Goal: Transaction & Acquisition: Download file/media

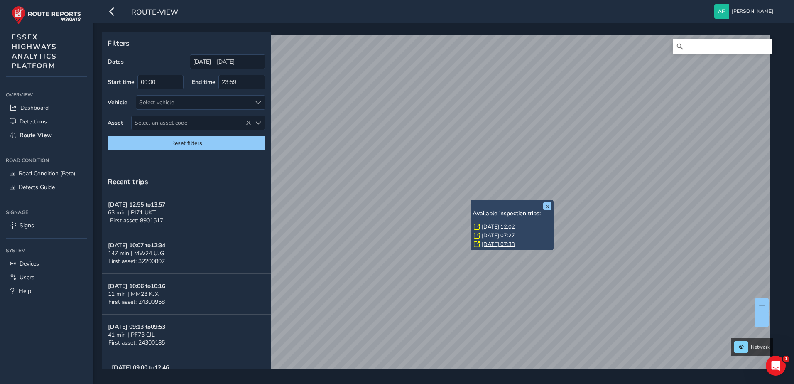
click at [502, 225] on link "[DATE] 12:02" at bounding box center [498, 226] width 33 height 7
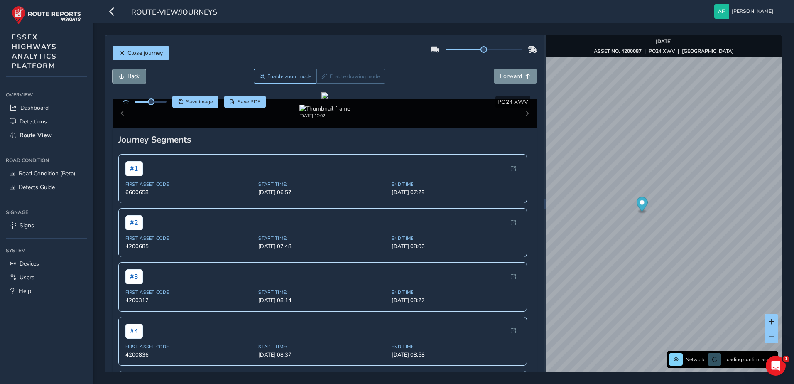
click at [137, 77] on span "Back" at bounding box center [133, 76] width 12 height 8
click at [136, 77] on span "Back" at bounding box center [133, 76] width 12 height 8
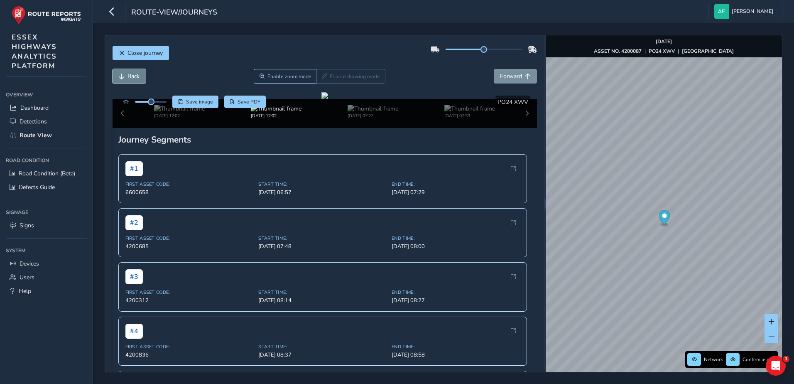
click at [136, 77] on span "Back" at bounding box center [133, 76] width 12 height 8
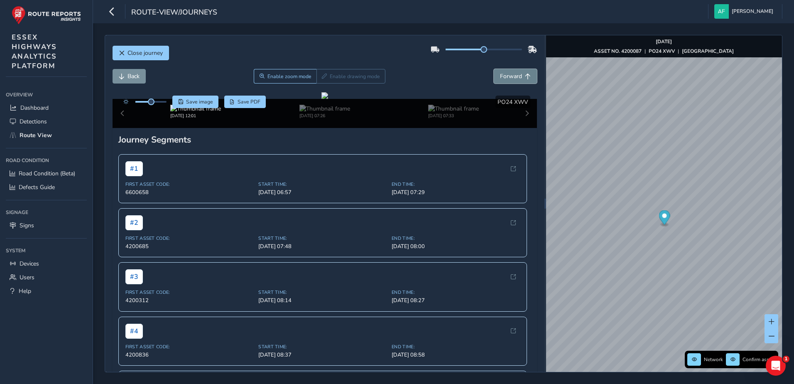
click at [503, 76] on span "Forward" at bounding box center [511, 76] width 22 height 8
click at [132, 74] on span "Back" at bounding box center [133, 76] width 12 height 8
click at [513, 73] on span "Forward" at bounding box center [511, 76] width 22 height 8
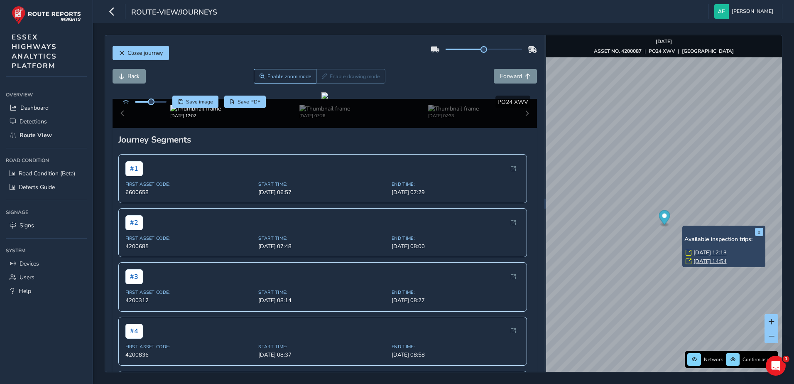
click at [703, 254] on link "[DATE] 12:13" at bounding box center [709, 252] width 33 height 7
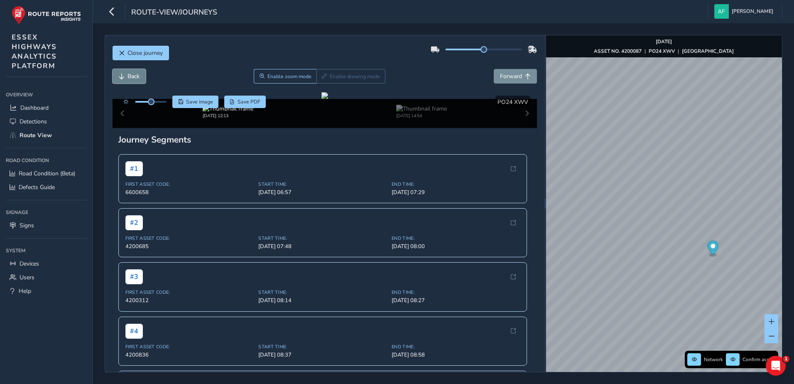
click at [130, 77] on span "Back" at bounding box center [133, 76] width 12 height 8
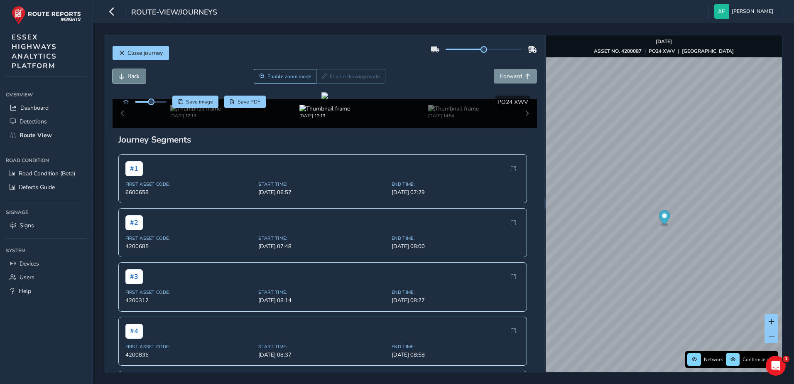
click at [130, 77] on span "Back" at bounding box center [133, 76] width 12 height 8
click at [498, 71] on button "Forward" at bounding box center [515, 76] width 43 height 15
click at [246, 102] on span "Save PDF" at bounding box center [248, 101] width 23 height 7
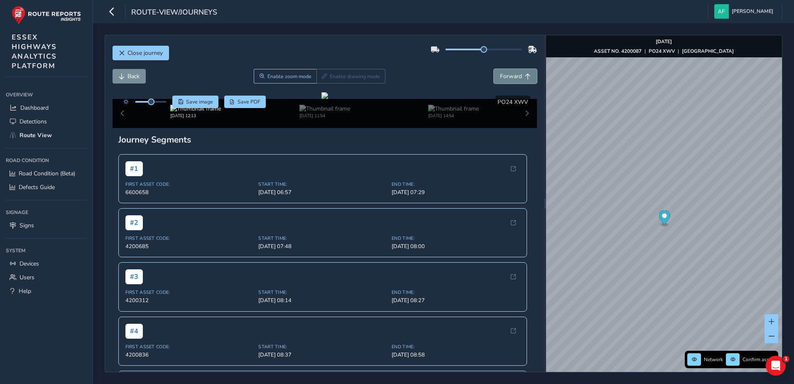
click at [508, 79] on span "Forward" at bounding box center [511, 76] width 22 height 8
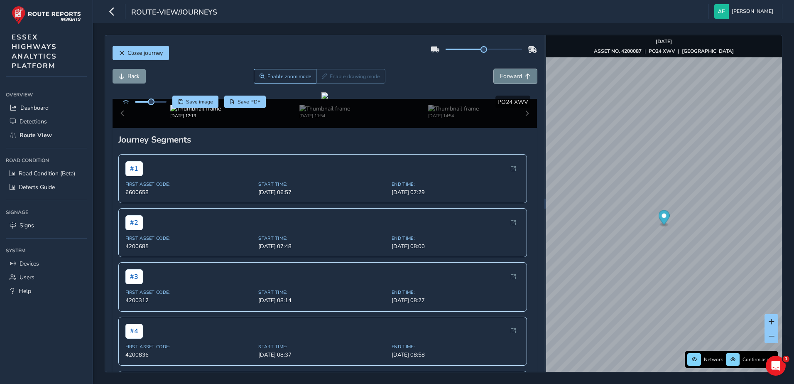
click at [508, 79] on span "Forward" at bounding box center [511, 76] width 22 height 8
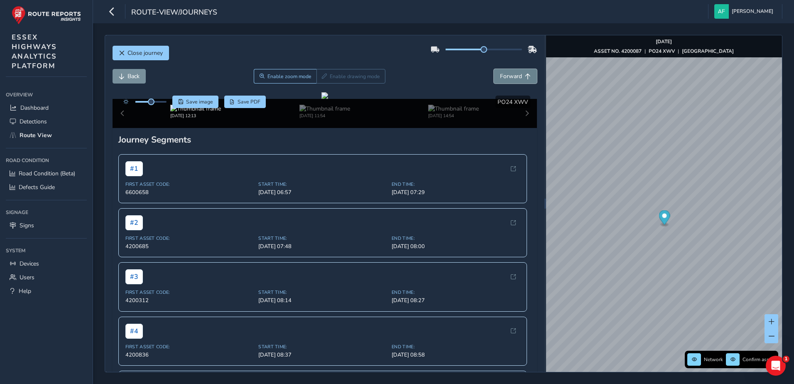
click at [508, 79] on span "Forward" at bounding box center [511, 76] width 22 height 8
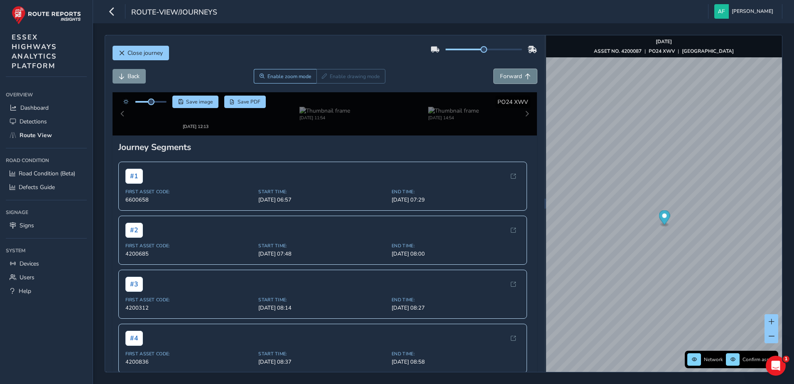
click at [508, 79] on span "Forward" at bounding box center [511, 76] width 22 height 8
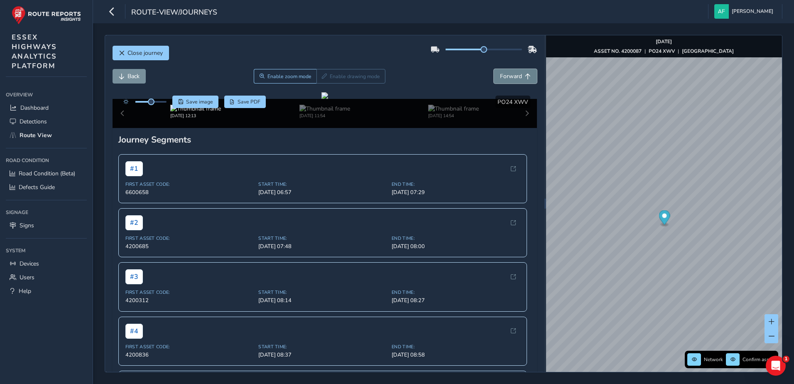
click at [508, 79] on span "Forward" at bounding box center [511, 76] width 22 height 8
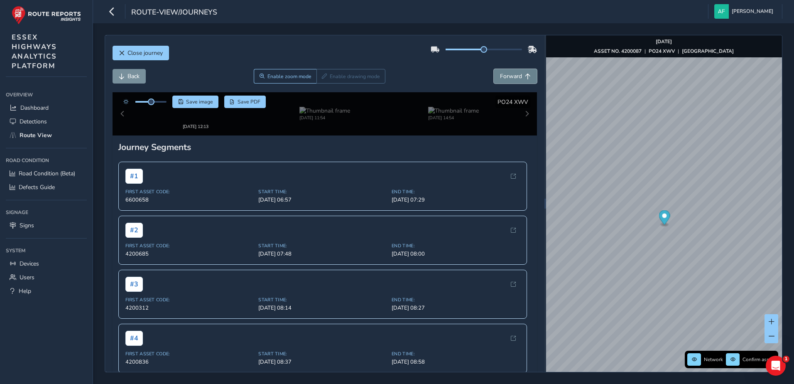
click at [508, 79] on span "Forward" at bounding box center [511, 76] width 22 height 8
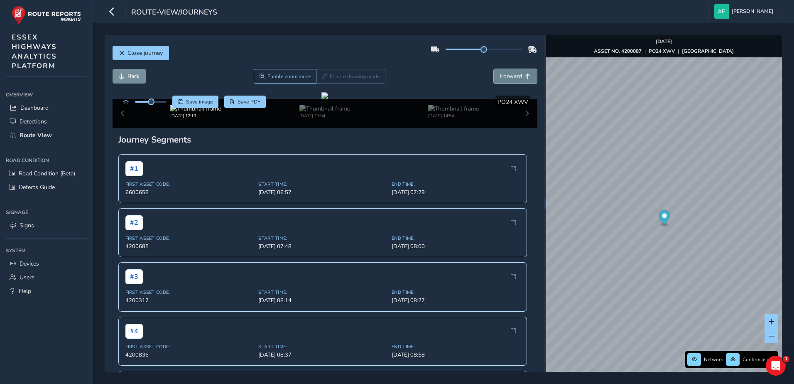
click at [508, 79] on span "Forward" at bounding box center [511, 76] width 22 height 8
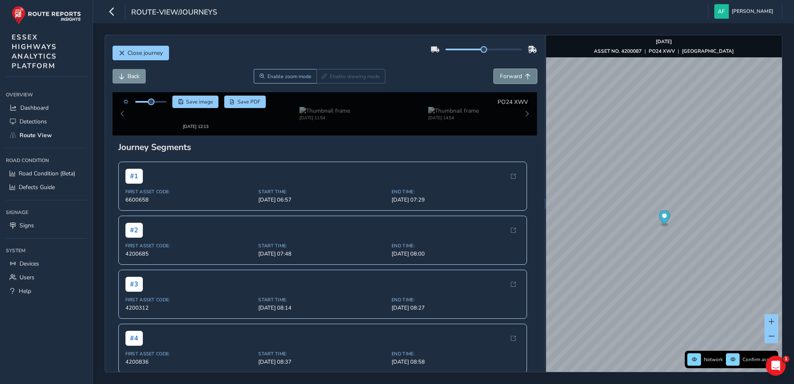
click at [508, 79] on span "Forward" at bounding box center [511, 76] width 22 height 8
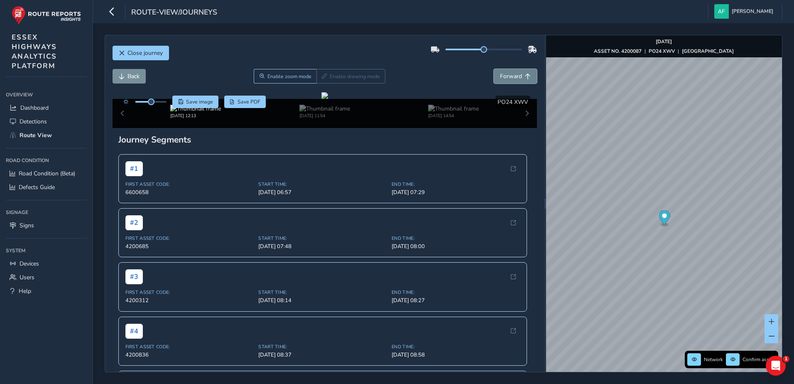
click at [508, 79] on span "Forward" at bounding box center [511, 76] width 22 height 8
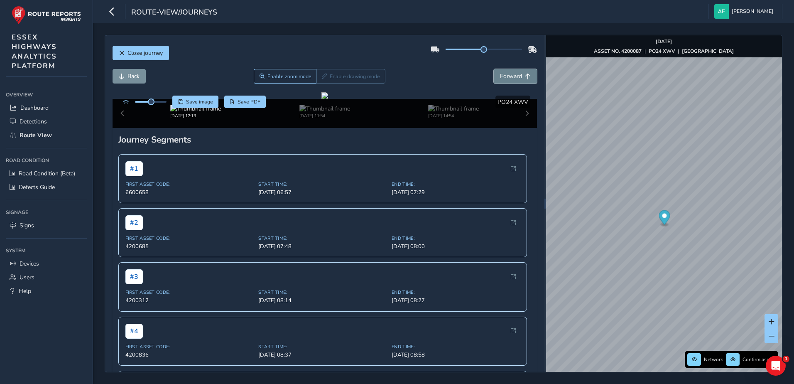
click at [508, 79] on span "Forward" at bounding box center [511, 76] width 22 height 8
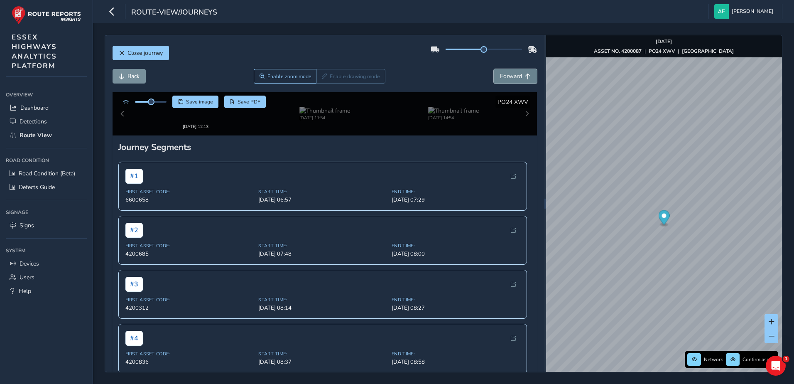
click at [508, 79] on span "Forward" at bounding box center [511, 76] width 22 height 8
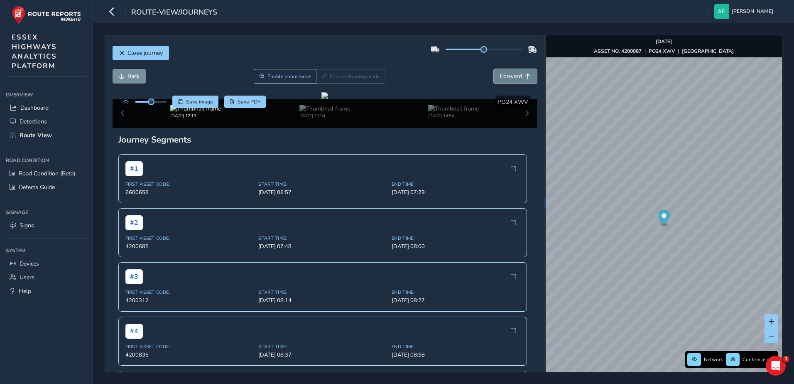
click at [508, 79] on span "Forward" at bounding box center [511, 76] width 22 height 8
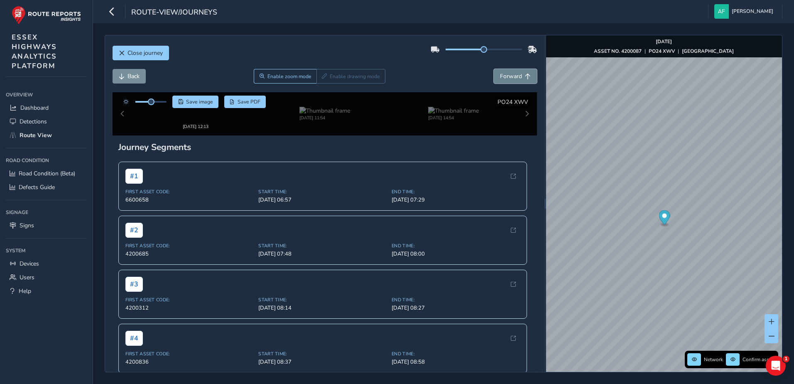
click at [508, 79] on span "Forward" at bounding box center [511, 76] width 22 height 8
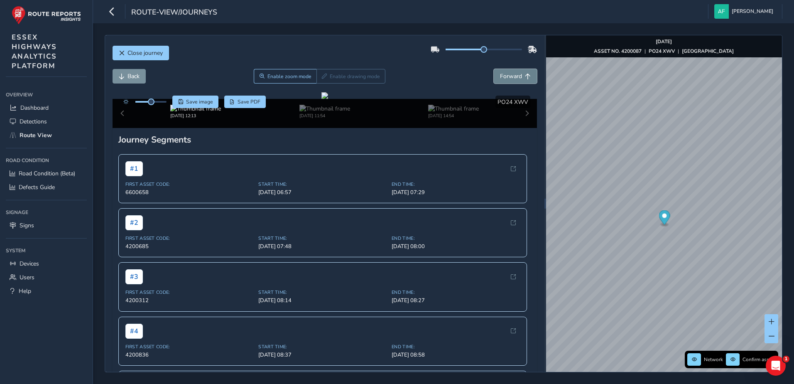
click at [508, 79] on span "Forward" at bounding box center [511, 76] width 22 height 8
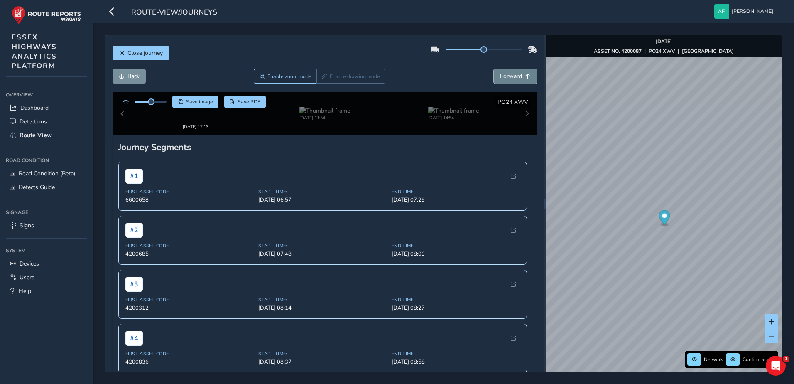
click at [508, 79] on span "Forward" at bounding box center [511, 76] width 22 height 8
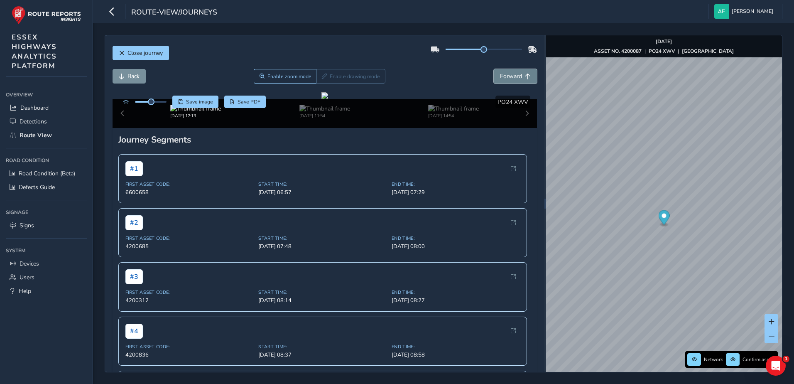
click at [508, 79] on span "Forward" at bounding box center [511, 76] width 22 height 8
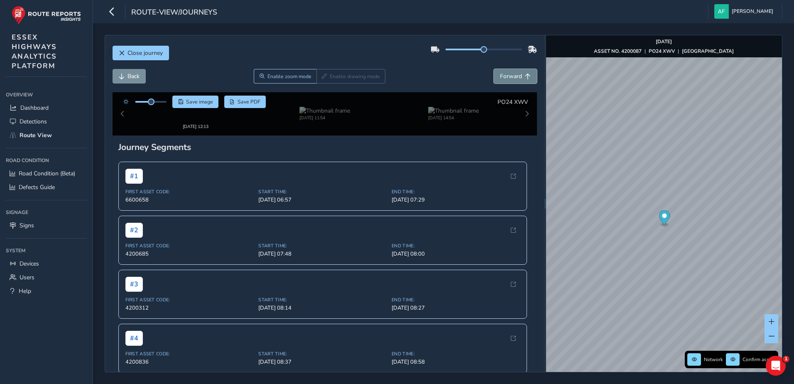
click at [508, 79] on span "Forward" at bounding box center [511, 76] width 22 height 8
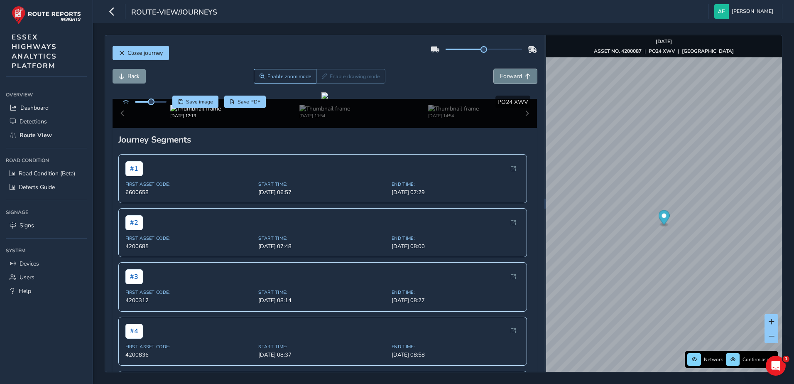
click at [508, 79] on span "Forward" at bounding box center [511, 76] width 22 height 8
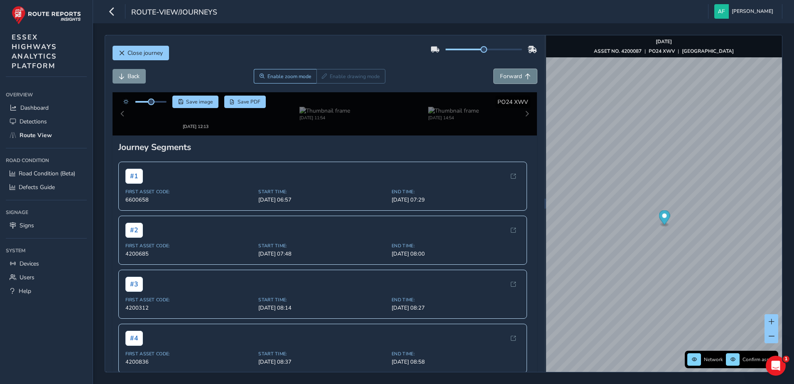
click at [508, 79] on span "Forward" at bounding box center [511, 76] width 22 height 8
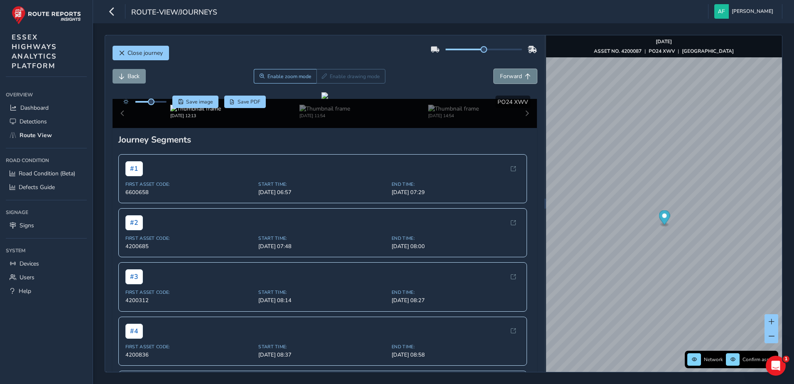
click at [508, 79] on span "Forward" at bounding box center [511, 76] width 22 height 8
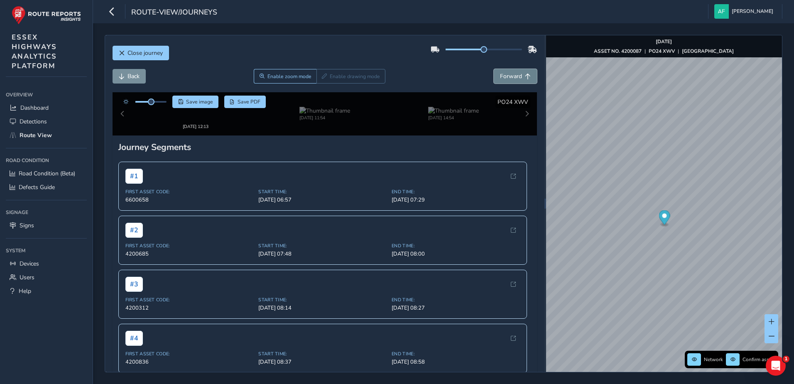
click at [508, 79] on span "Forward" at bounding box center [511, 76] width 22 height 8
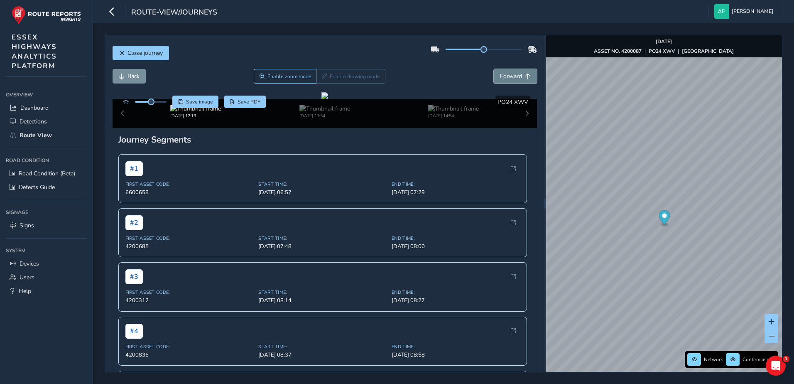
click at [508, 79] on span "Forward" at bounding box center [511, 76] width 22 height 8
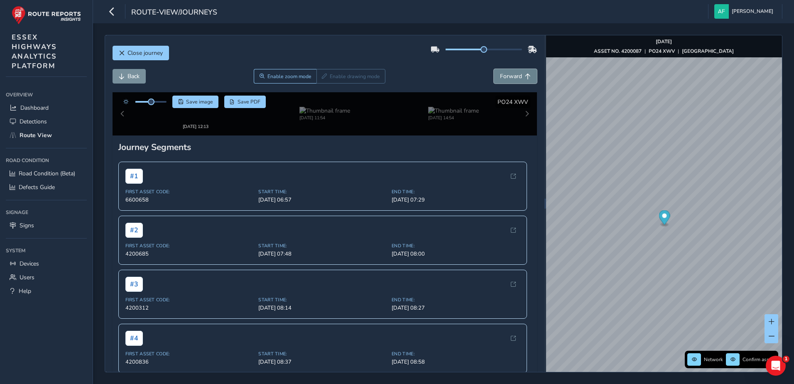
click at [508, 79] on span "Forward" at bounding box center [511, 76] width 22 height 8
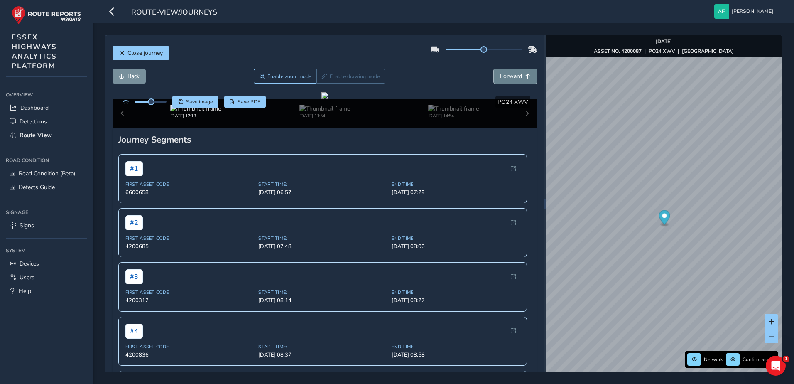
click at [508, 79] on span "Forward" at bounding box center [511, 76] width 22 height 8
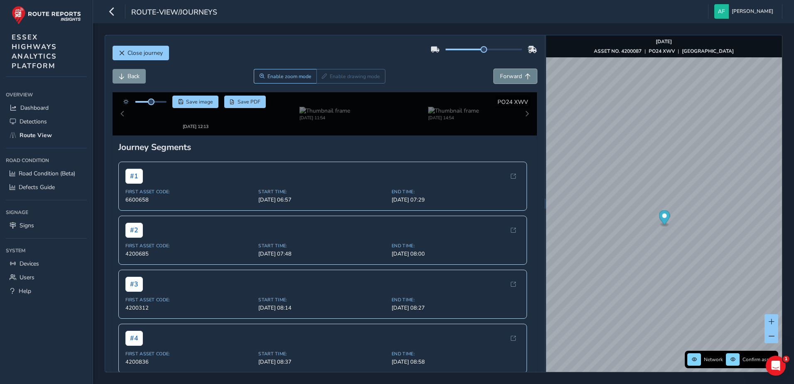
click at [508, 79] on span "Forward" at bounding box center [511, 76] width 22 height 8
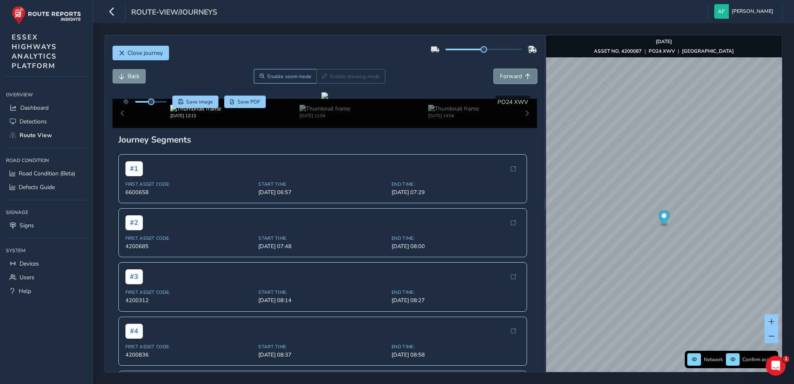
click at [508, 79] on span "Forward" at bounding box center [511, 76] width 22 height 8
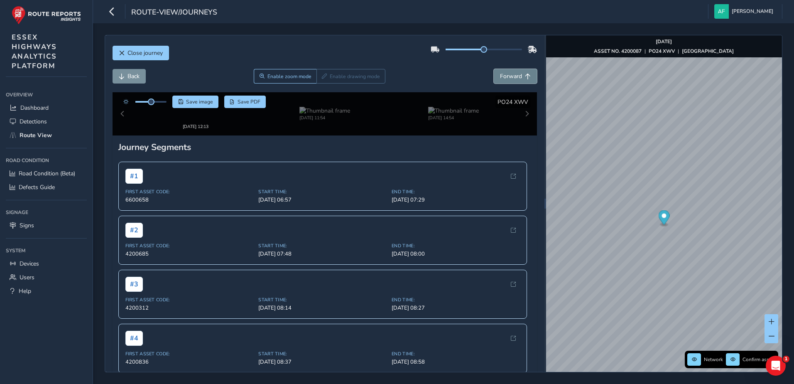
click at [508, 79] on span "Forward" at bounding box center [511, 76] width 22 height 8
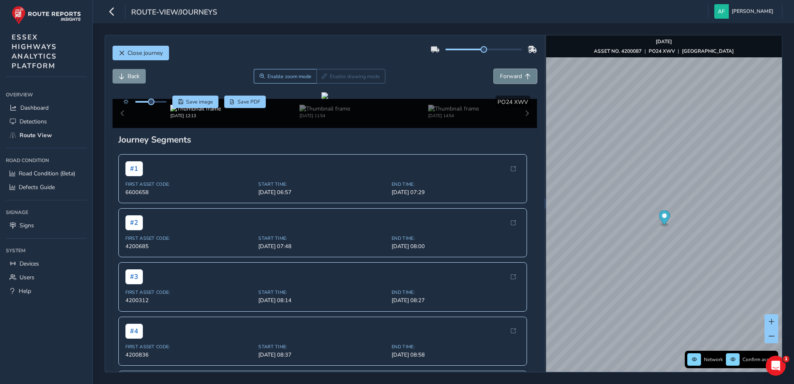
click at [508, 79] on span "Forward" at bounding box center [511, 76] width 22 height 8
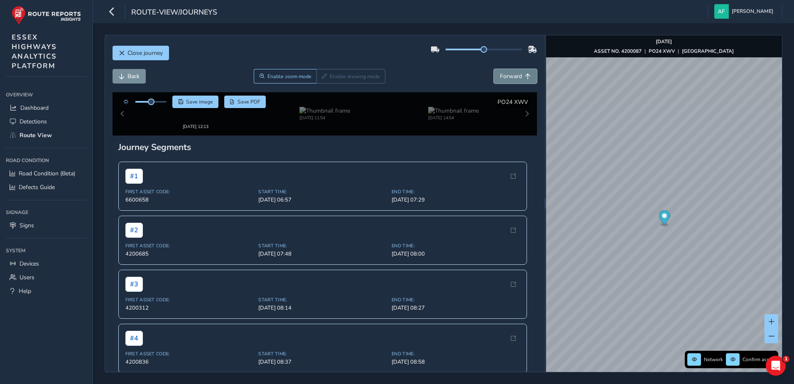
click at [508, 79] on span "Forward" at bounding box center [511, 76] width 22 height 8
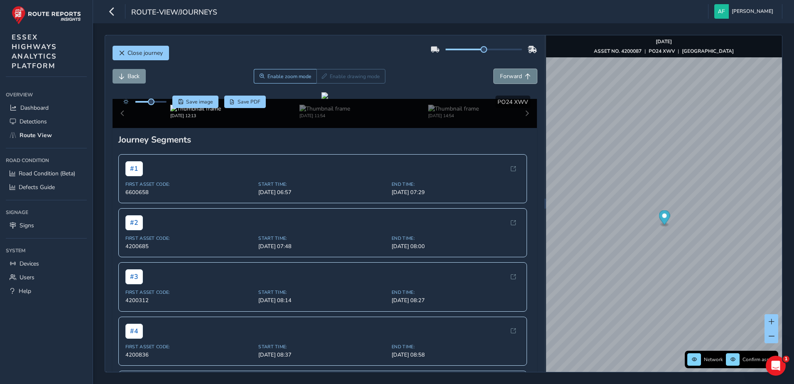
click at [508, 79] on span "Forward" at bounding box center [511, 76] width 22 height 8
click at [244, 103] on span "Save PDF" at bounding box center [248, 101] width 23 height 7
click at [120, 80] on button "Back" at bounding box center [129, 76] width 33 height 15
click at [122, 79] on span "Back" at bounding box center [122, 76] width 6 height 6
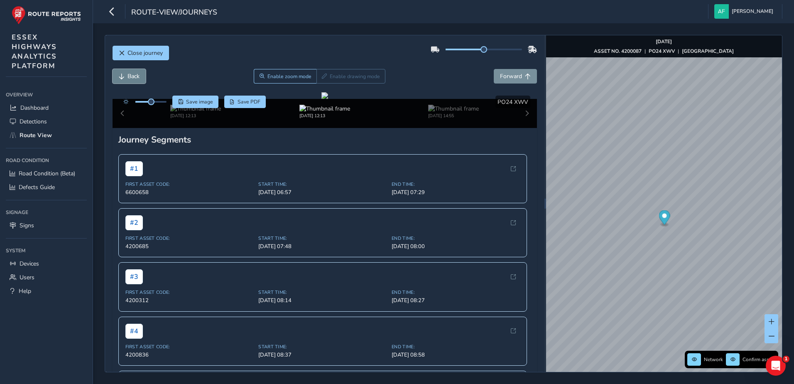
click at [122, 79] on span "Back" at bounding box center [122, 76] width 6 height 6
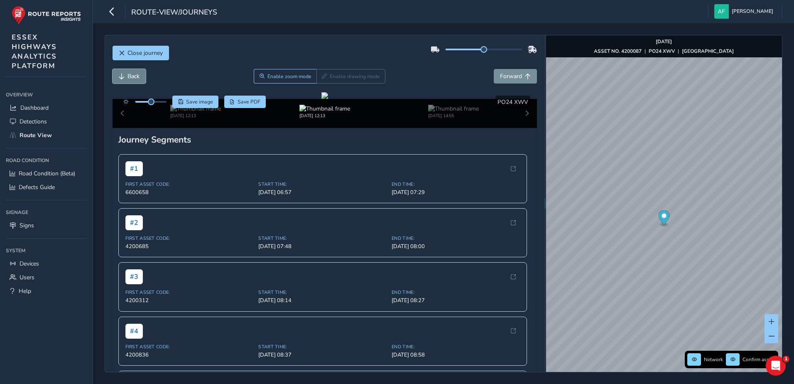
click at [122, 79] on span "Back" at bounding box center [122, 76] width 6 height 6
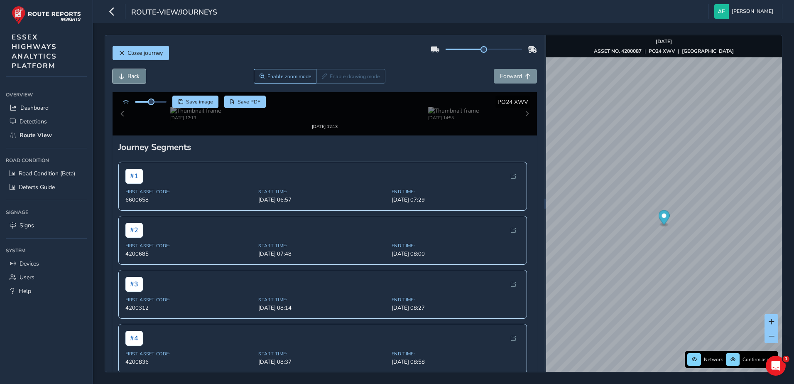
click at [122, 79] on span "Back" at bounding box center [122, 76] width 6 height 6
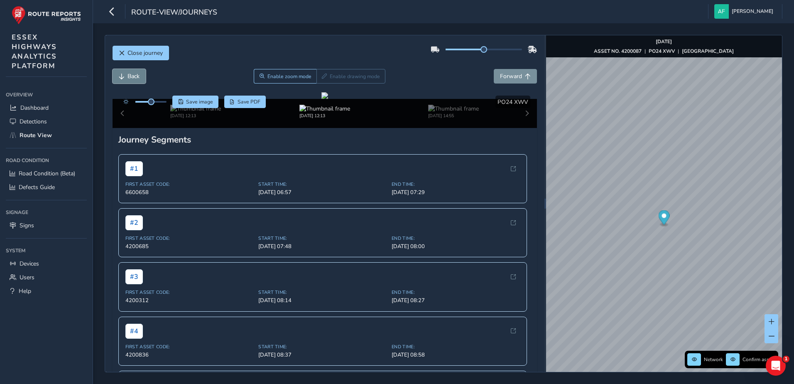
click at [122, 79] on span "Back" at bounding box center [122, 76] width 6 height 6
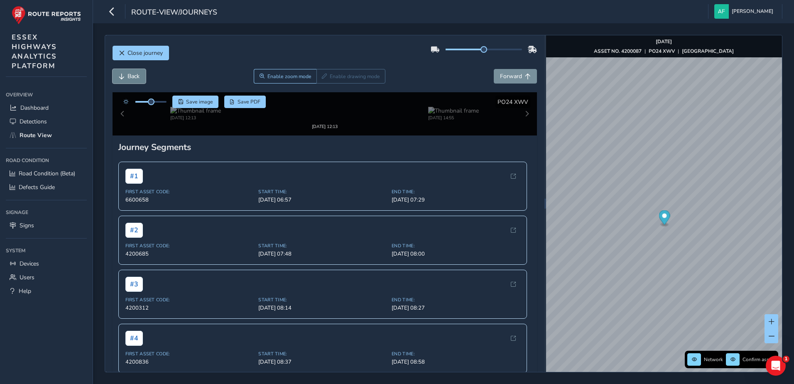
click at [122, 79] on span "Back" at bounding box center [122, 76] width 6 height 6
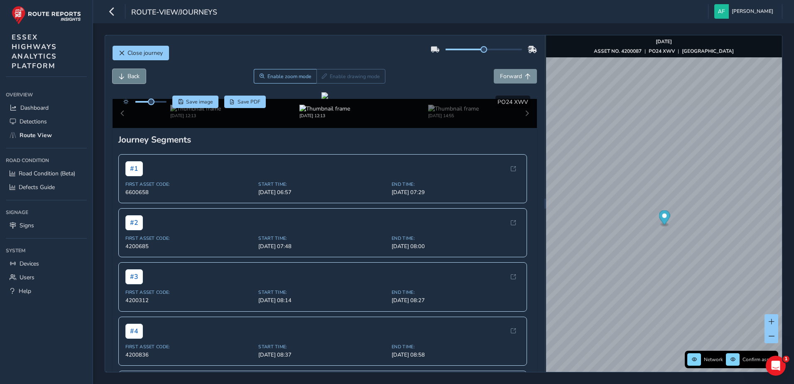
click at [122, 79] on span "Back" at bounding box center [122, 76] width 6 height 6
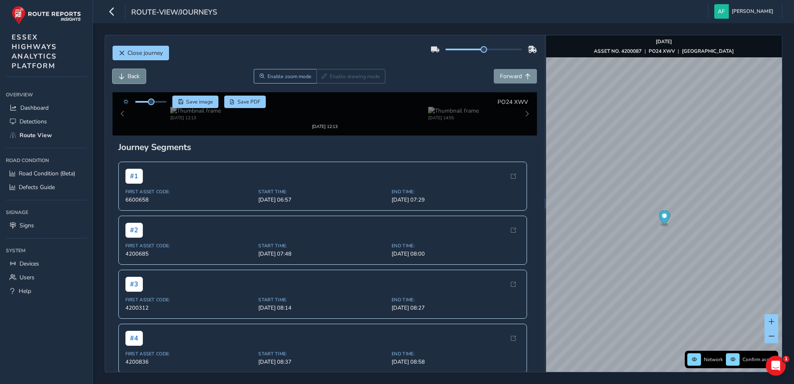
click at [122, 79] on span "Back" at bounding box center [122, 76] width 6 height 6
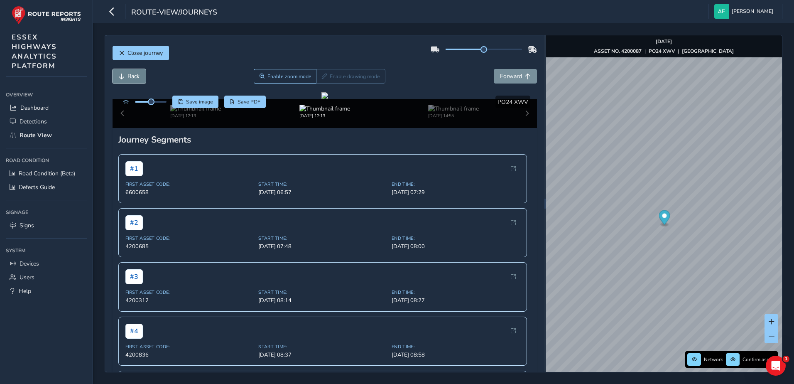
click at [122, 79] on span "Back" at bounding box center [122, 76] width 6 height 6
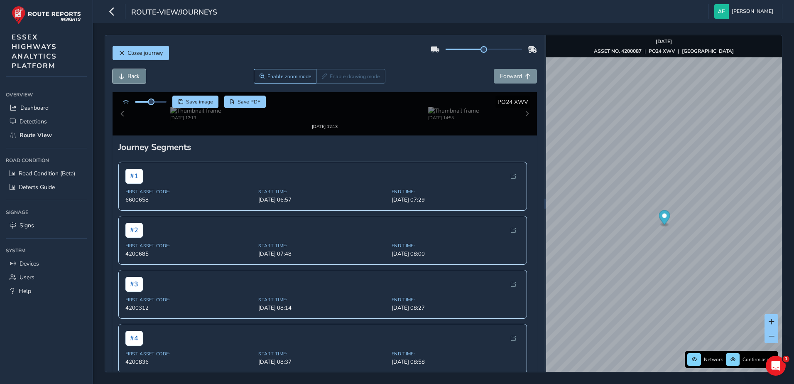
click at [122, 79] on span "Back" at bounding box center [122, 76] width 6 height 6
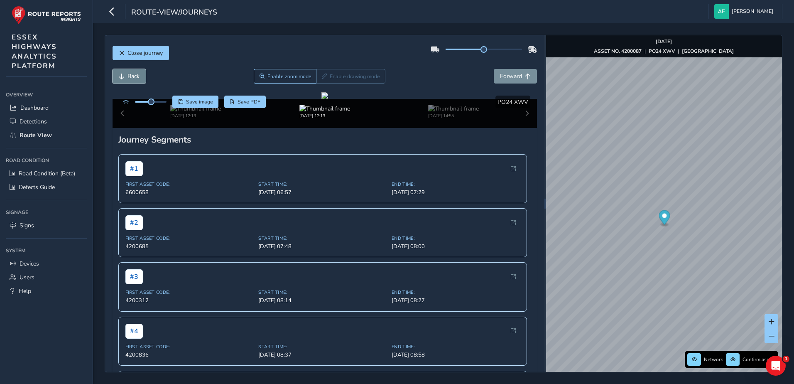
click at [122, 79] on span "Back" at bounding box center [122, 76] width 6 height 6
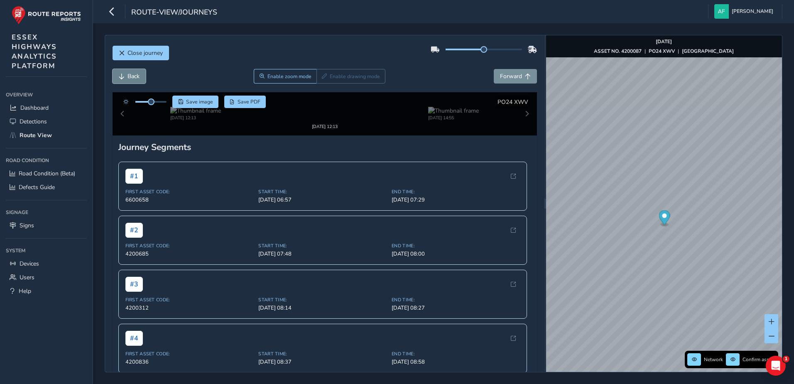
click at [122, 79] on span "Back" at bounding box center [122, 76] width 6 height 6
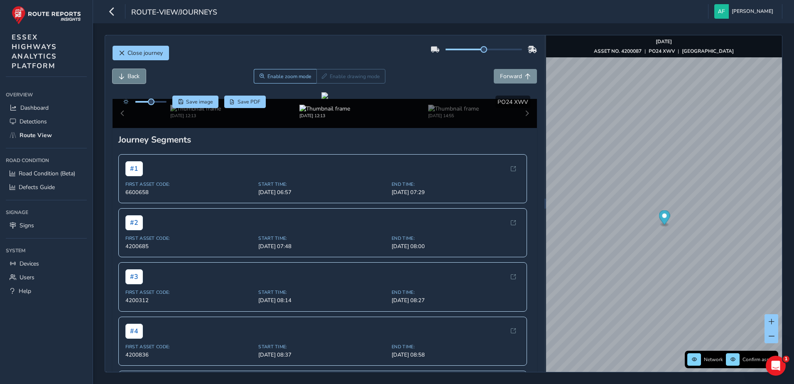
click at [122, 79] on span "Back" at bounding box center [122, 76] width 6 height 6
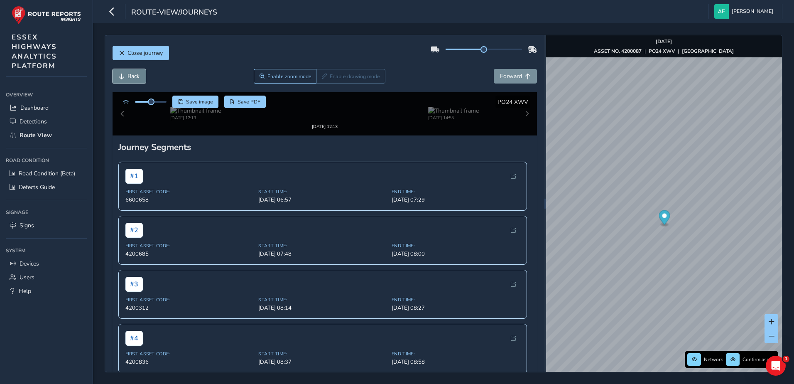
click at [122, 79] on span "Back" at bounding box center [122, 76] width 6 height 6
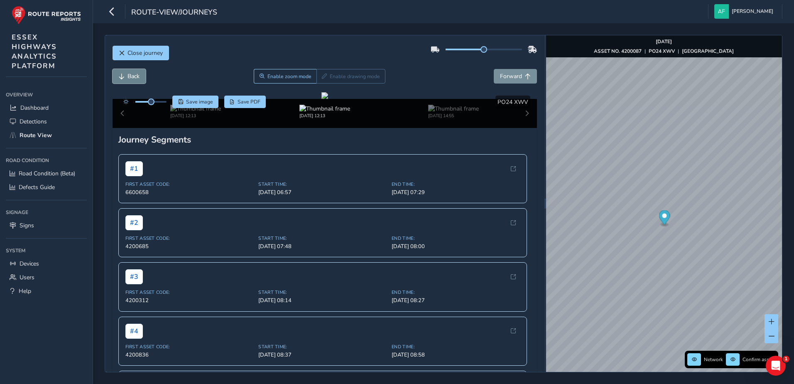
click at [122, 79] on span "Back" at bounding box center [122, 76] width 6 height 6
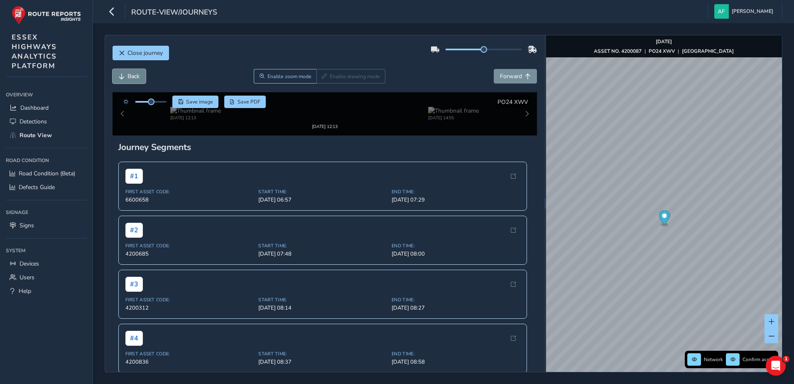
click at [122, 79] on span "Back" at bounding box center [122, 76] width 6 height 6
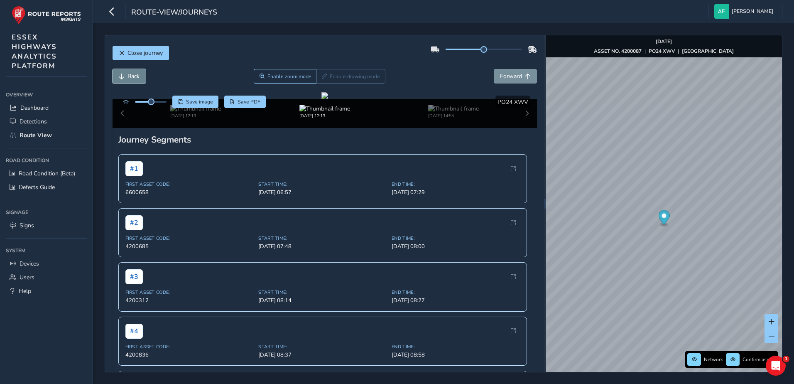
click at [122, 79] on span "Back" at bounding box center [122, 76] width 6 height 6
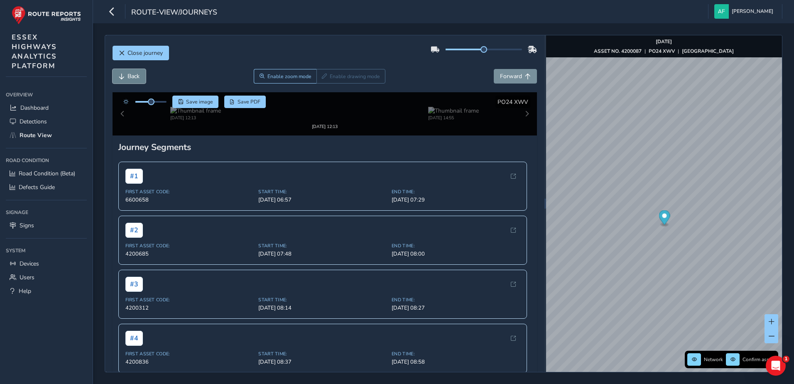
click at [122, 79] on span "Back" at bounding box center [122, 76] width 6 height 6
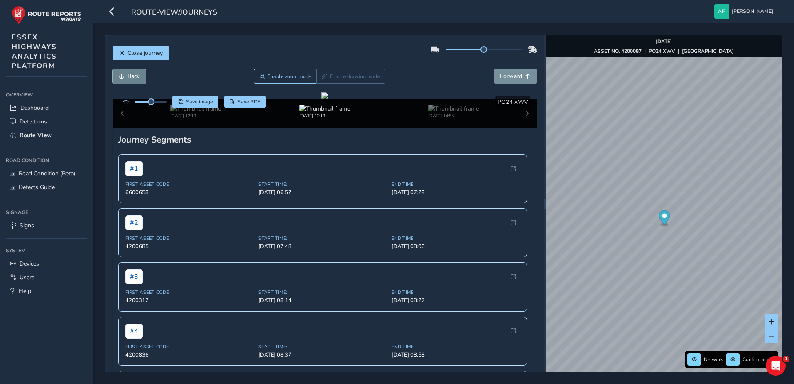
click at [122, 79] on span "Back" at bounding box center [122, 76] width 6 height 6
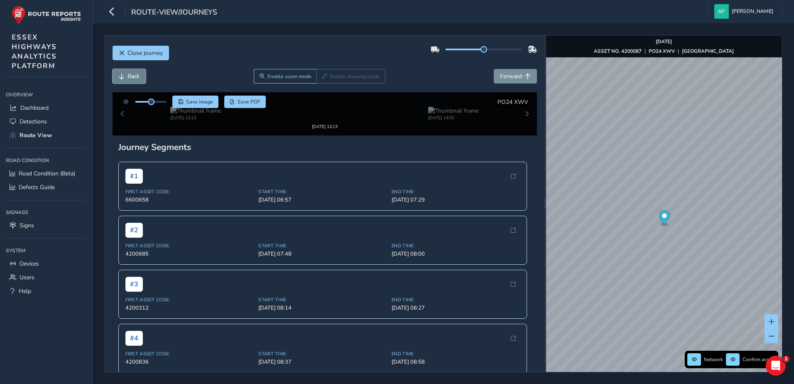
click at [122, 79] on span "Back" at bounding box center [122, 76] width 6 height 6
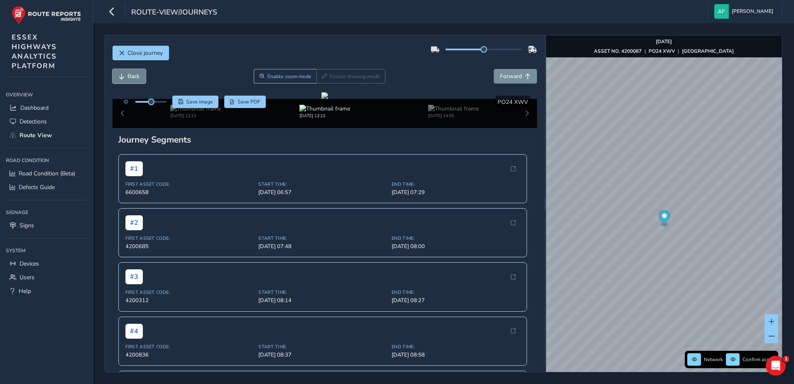
click at [122, 79] on span "Back" at bounding box center [122, 76] width 6 height 6
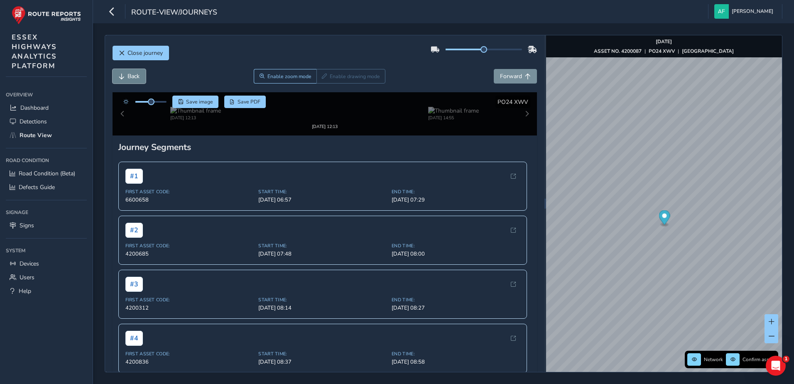
click at [122, 79] on span "Back" at bounding box center [122, 76] width 6 height 6
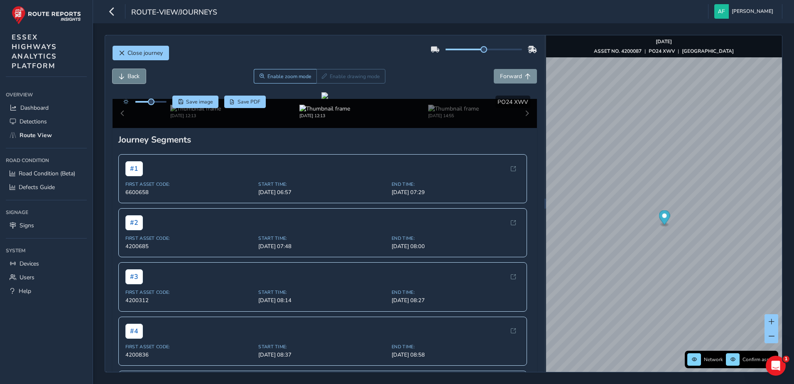
click at [122, 79] on span "Back" at bounding box center [122, 76] width 6 height 6
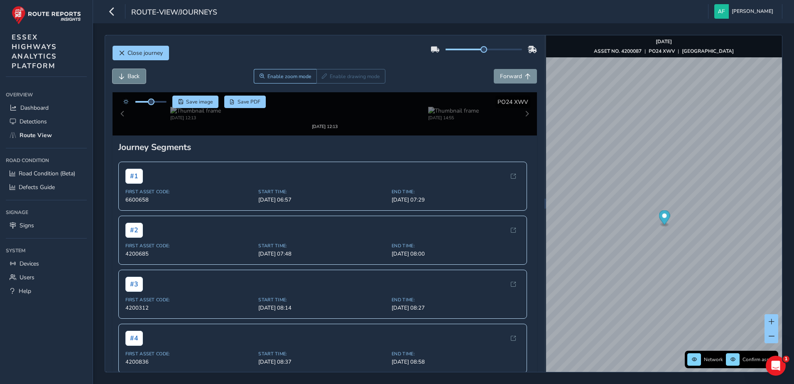
click at [122, 79] on span "Back" at bounding box center [122, 76] width 6 height 6
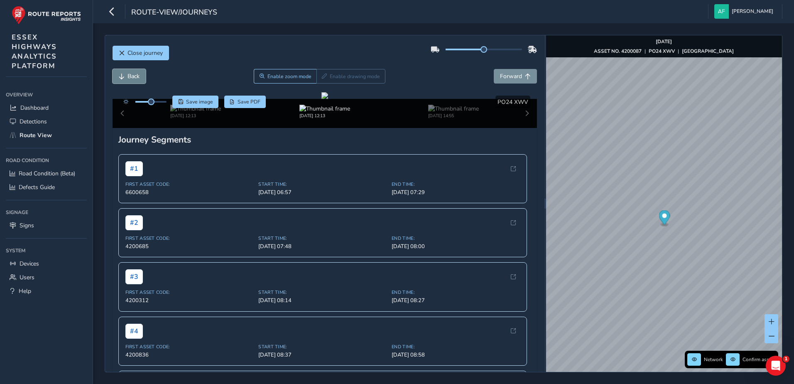
click at [122, 79] on span "Back" at bounding box center [122, 76] width 6 height 6
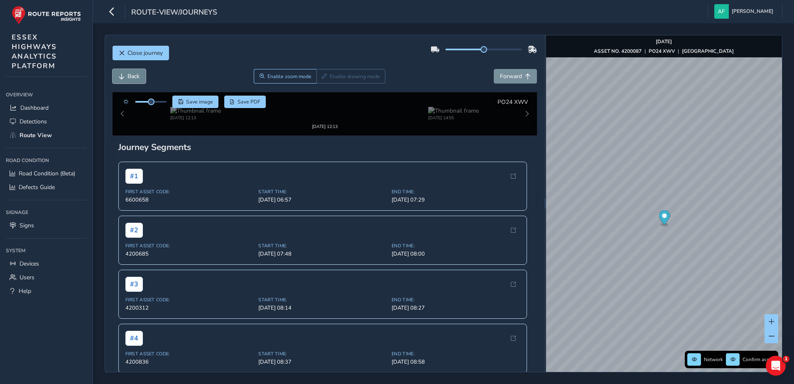
click at [122, 79] on span "Back" at bounding box center [122, 76] width 6 height 6
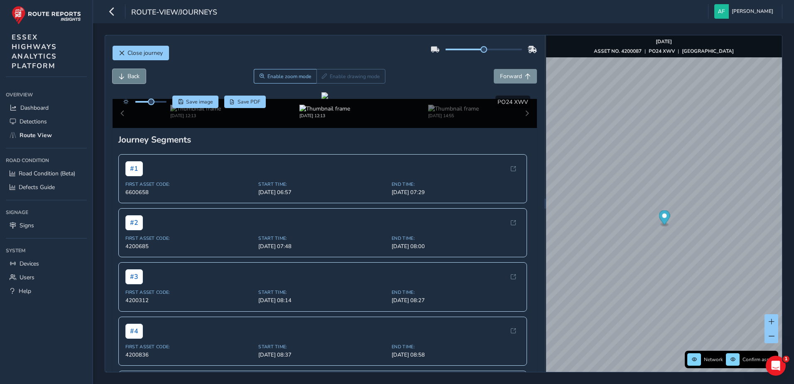
click at [122, 79] on span "Back" at bounding box center [122, 76] width 6 height 6
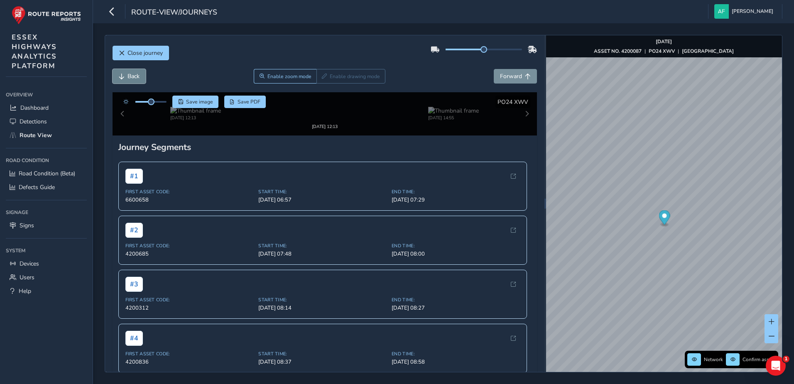
click at [122, 79] on span "Back" at bounding box center [122, 76] width 6 height 6
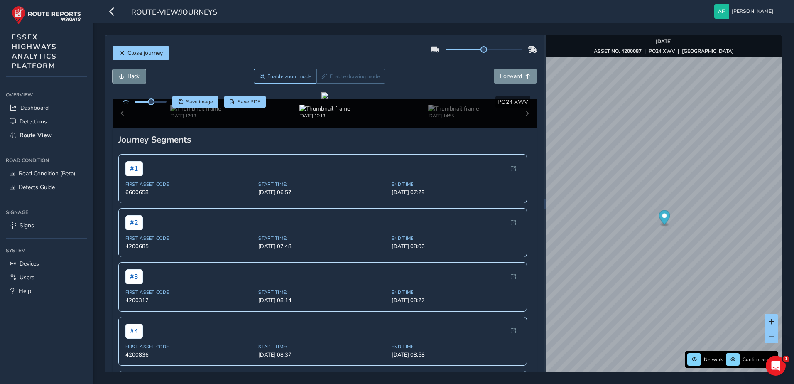
click at [122, 79] on span "Back" at bounding box center [122, 76] width 6 height 6
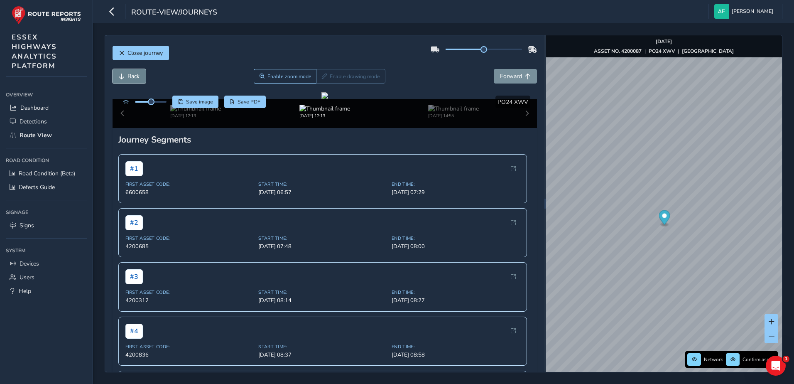
click at [122, 79] on span "Back" at bounding box center [122, 76] width 6 height 6
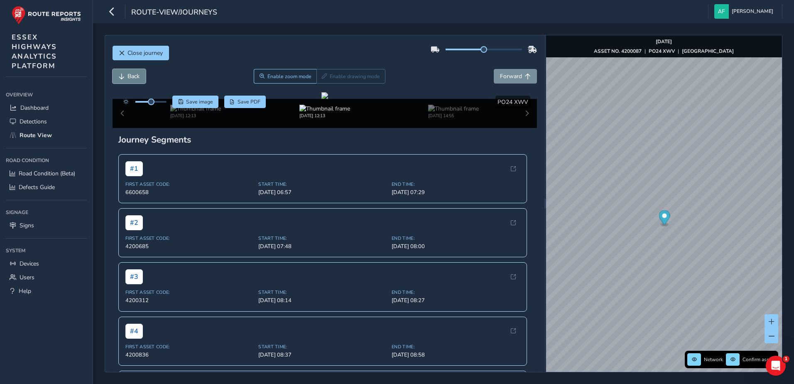
click at [122, 79] on span "Back" at bounding box center [122, 76] width 6 height 6
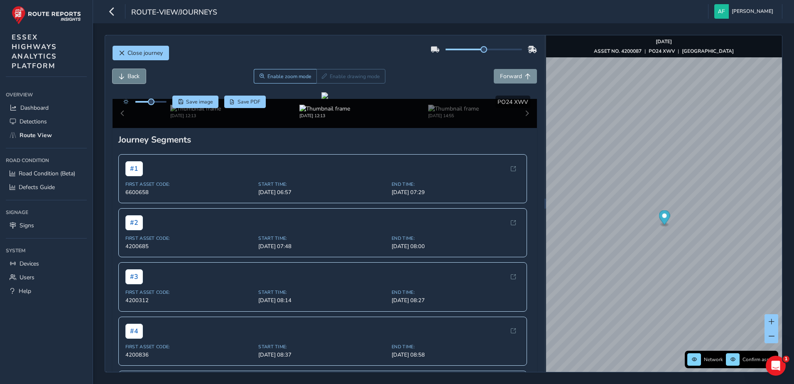
click at [122, 79] on span "Back" at bounding box center [122, 76] width 6 height 6
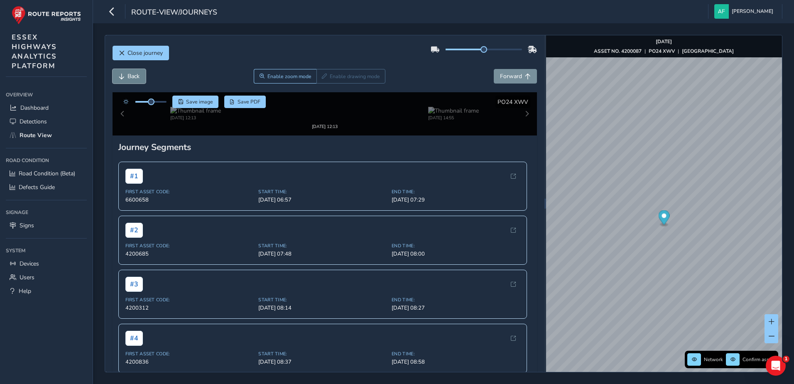
click at [122, 79] on span "Back" at bounding box center [122, 76] width 6 height 6
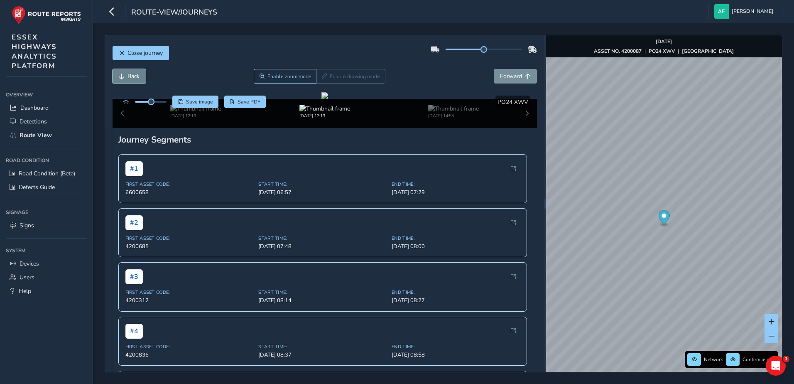
click at [122, 79] on span "Back" at bounding box center [122, 76] width 6 height 6
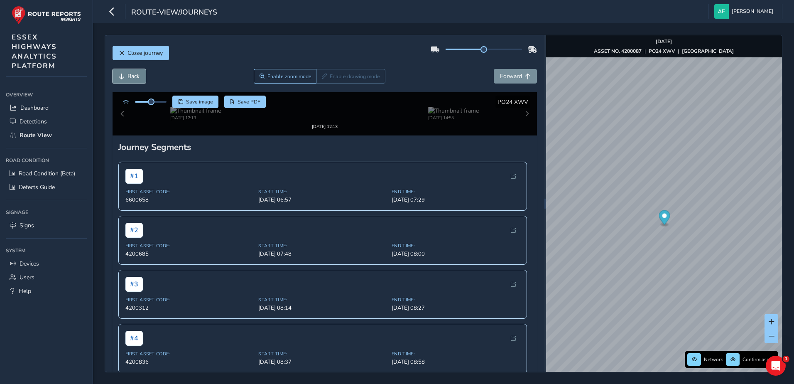
click at [122, 79] on span "Back" at bounding box center [122, 76] width 6 height 6
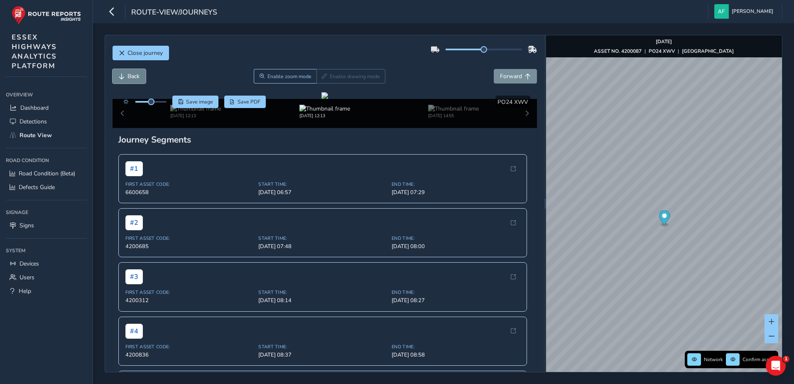
click at [122, 79] on span "Back" at bounding box center [122, 76] width 6 height 6
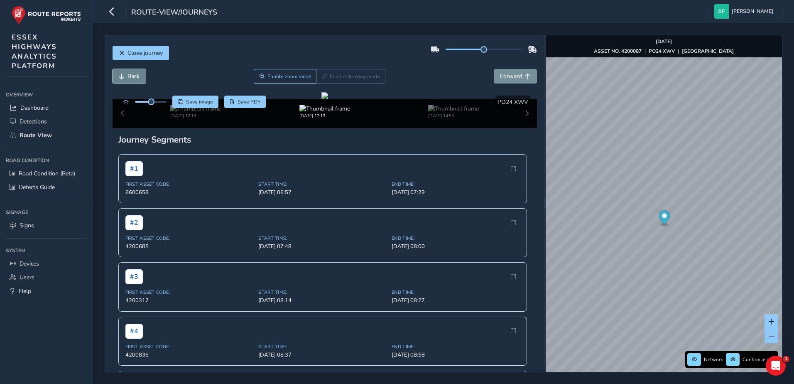
click at [122, 79] on span "Back" at bounding box center [122, 76] width 6 height 6
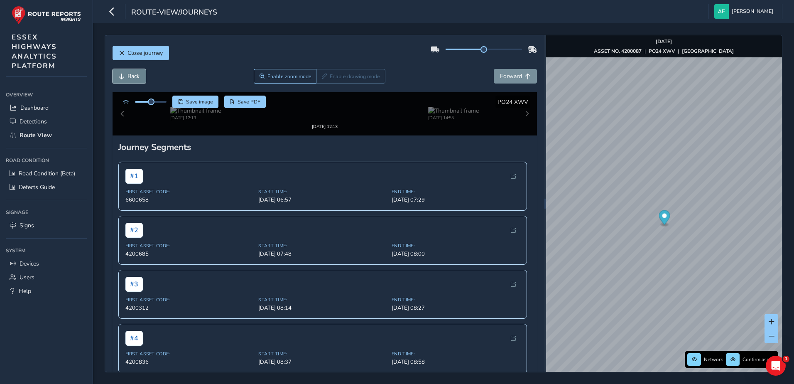
click at [122, 79] on span "Back" at bounding box center [122, 76] width 6 height 6
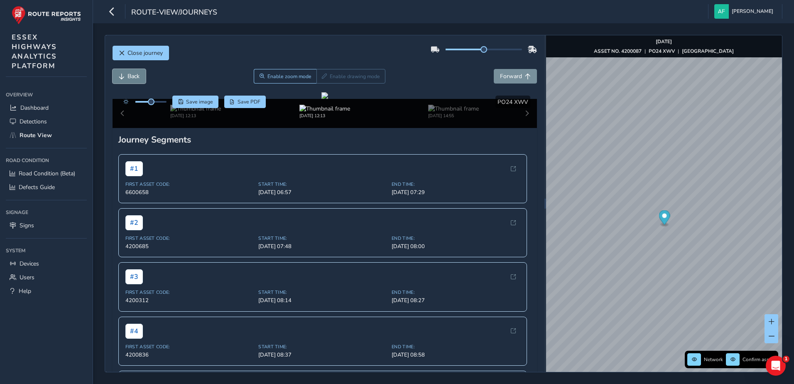
click at [122, 79] on span "Back" at bounding box center [122, 76] width 6 height 6
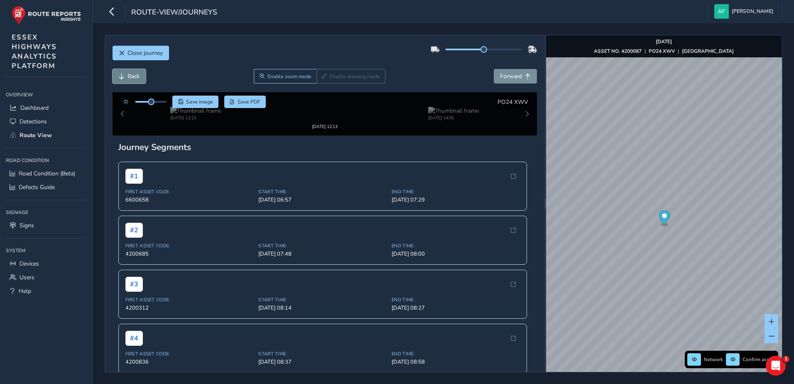
click at [122, 79] on span "Back" at bounding box center [122, 76] width 6 height 6
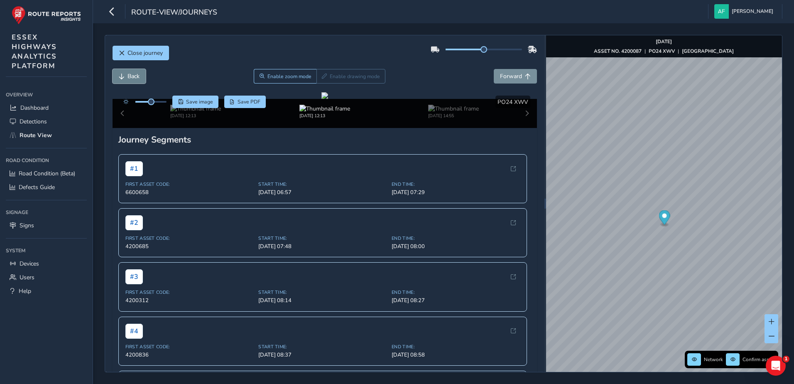
click at [122, 79] on span "Back" at bounding box center [122, 76] width 6 height 6
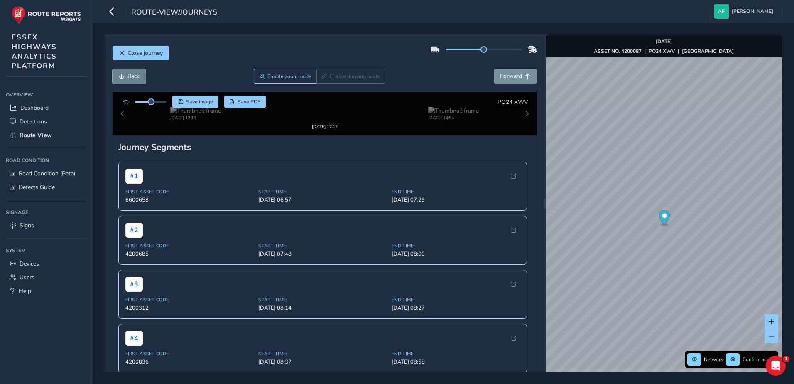
click at [122, 79] on span "Back" at bounding box center [122, 76] width 6 height 6
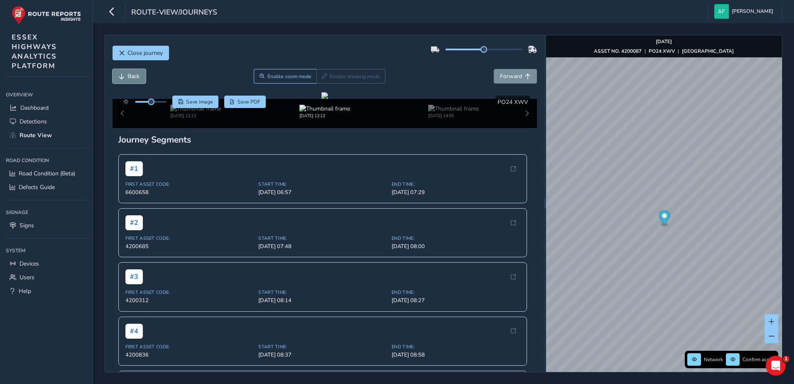
click at [122, 79] on span "Back" at bounding box center [122, 76] width 6 height 6
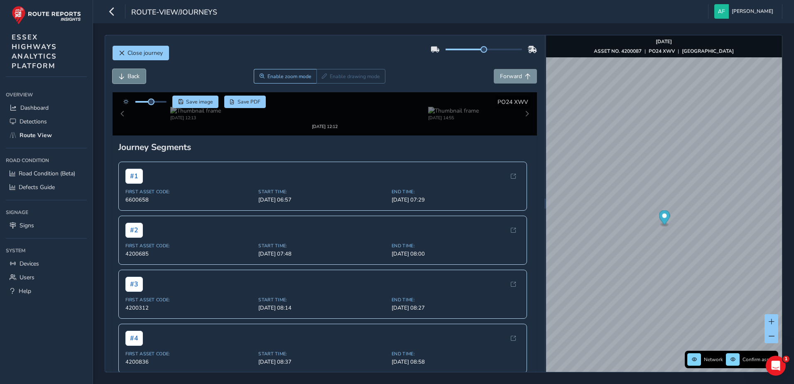
click at [122, 79] on span "Back" at bounding box center [122, 76] width 6 height 6
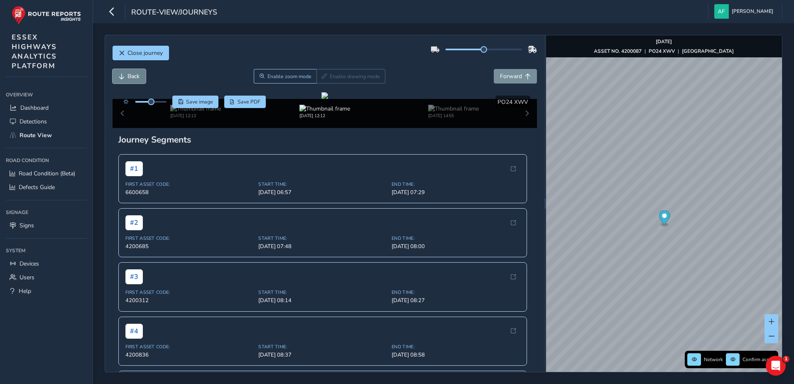
click at [122, 79] on span "Back" at bounding box center [122, 76] width 6 height 6
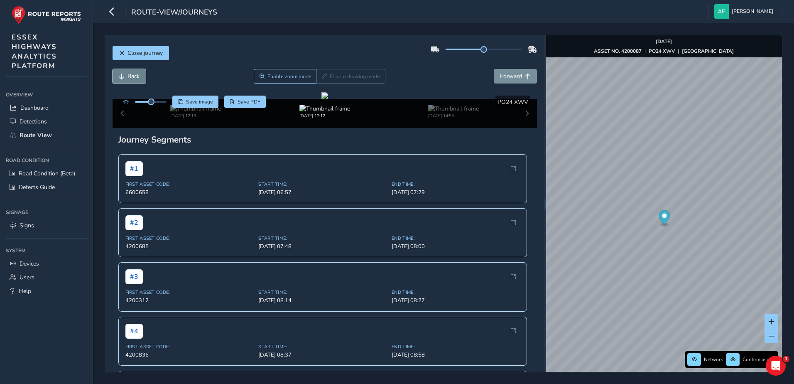
click at [122, 79] on span "Back" at bounding box center [122, 76] width 6 height 6
click at [520, 80] on button "Forward" at bounding box center [515, 76] width 43 height 15
click at [135, 73] on span "Back" at bounding box center [133, 76] width 12 height 8
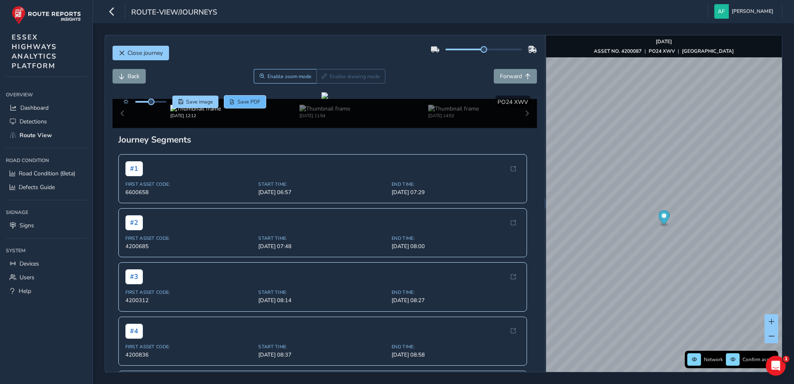
click at [241, 105] on span "Save PDF" at bounding box center [248, 101] width 23 height 7
